Goal: Ask a question

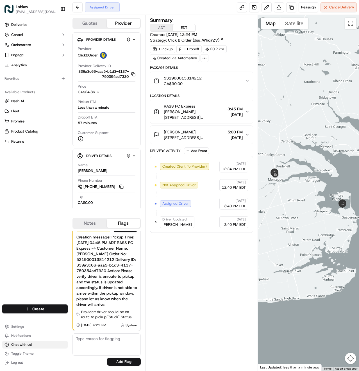
click at [24, 344] on span "Chat with us!" at bounding box center [21, 345] width 21 height 4
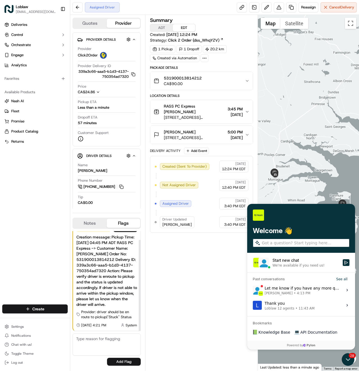
click at [293, 263] on div "We're available if you need us!" at bounding box center [299, 265] width 52 height 4
click at [343, 263] on button "Start new chat We're available if you need us!" at bounding box center [346, 262] width 7 height 7
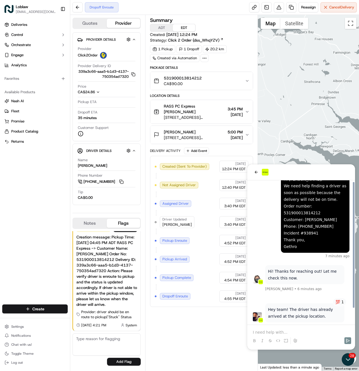
scroll to position [17, 0]
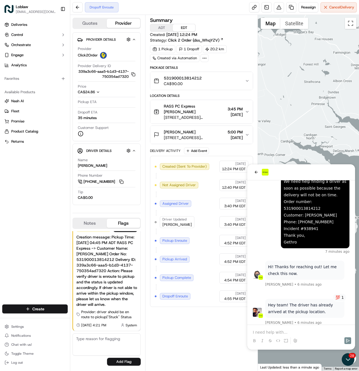
click at [282, 329] on div at bounding box center [301, 335] width 103 height 21
click at [282, 330] on p at bounding box center [301, 333] width 97 height 6
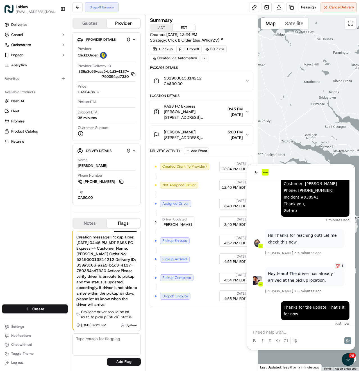
scroll to position [0, 0]
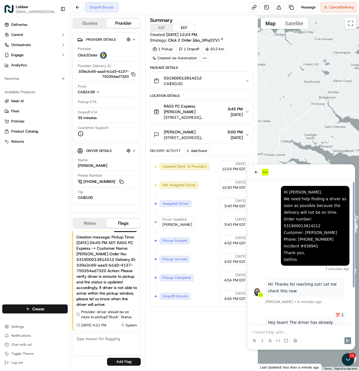
click at [308, 241] on div "Hi [PERSON_NAME], We need help finding a driver as soon as possible because the…" at bounding box center [315, 226] width 63 height 74
copy div "938941"
